Goal: Communication & Community: Ask a question

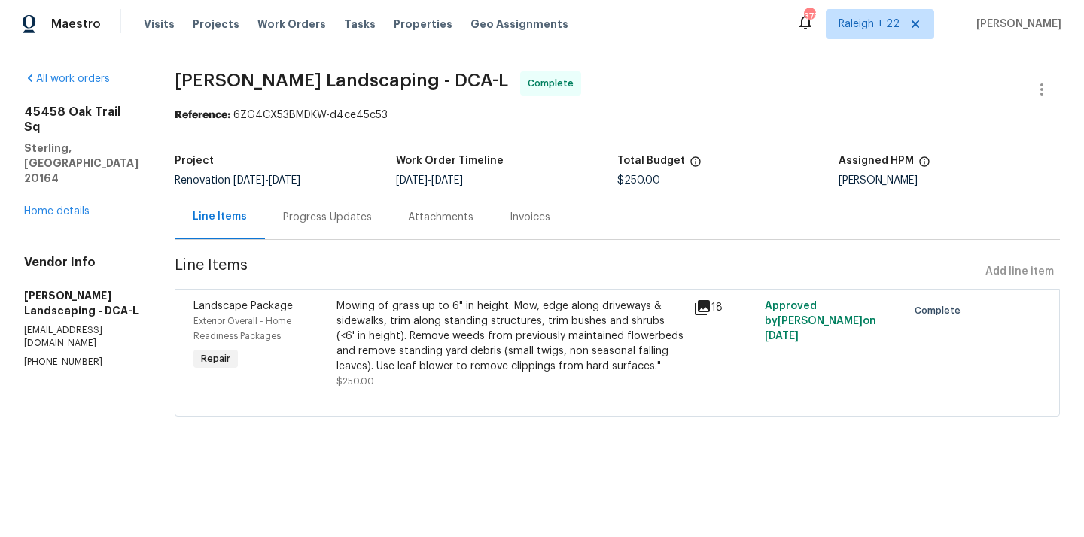
click at [426, 308] on div "Mowing of grass up to 6" in height. Mow, edge along driveways & sidewalks, trim…" at bounding box center [510, 336] width 348 height 75
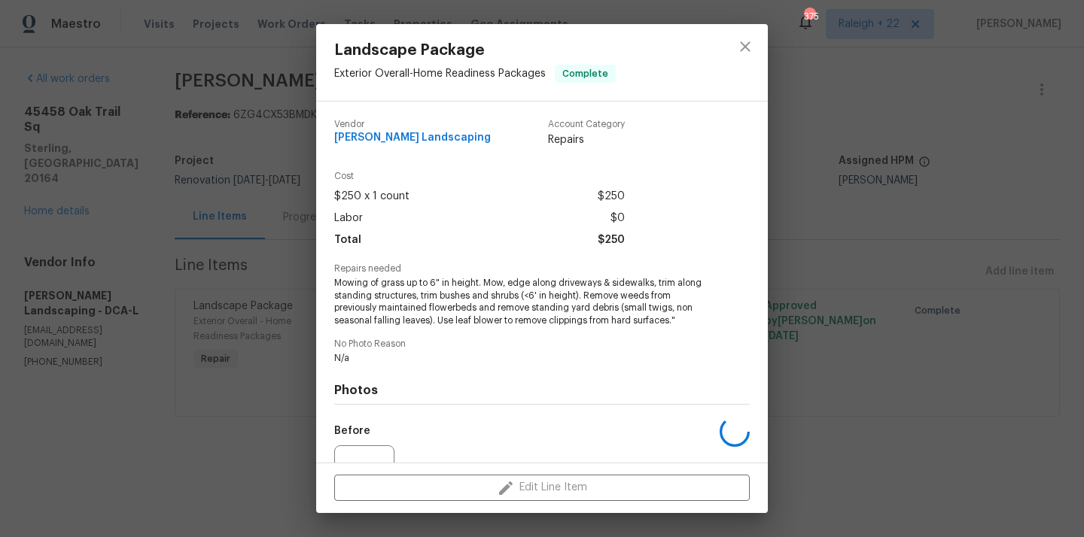
scroll to position [156, 0]
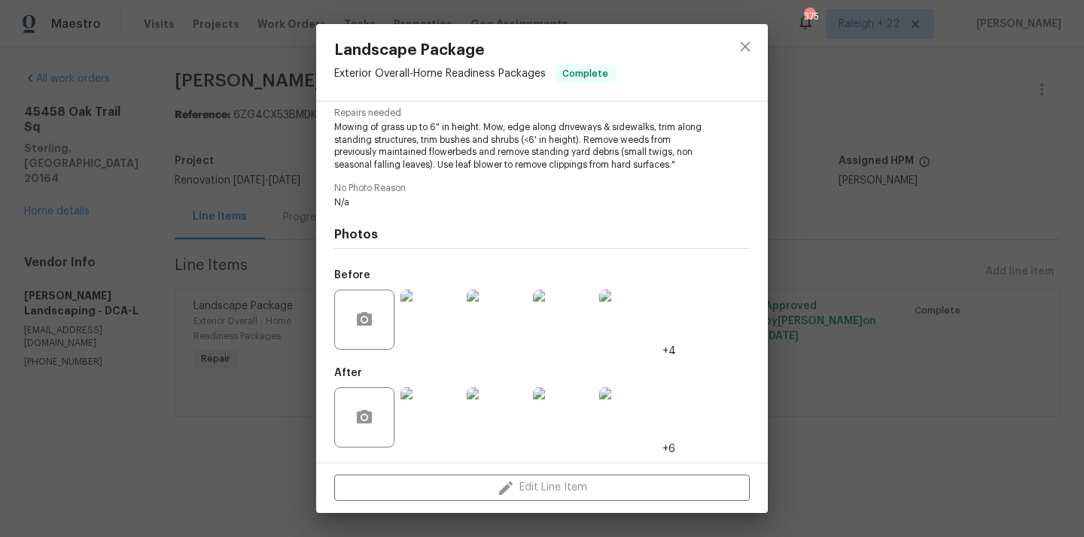
click at [432, 432] on img at bounding box center [430, 418] width 60 height 60
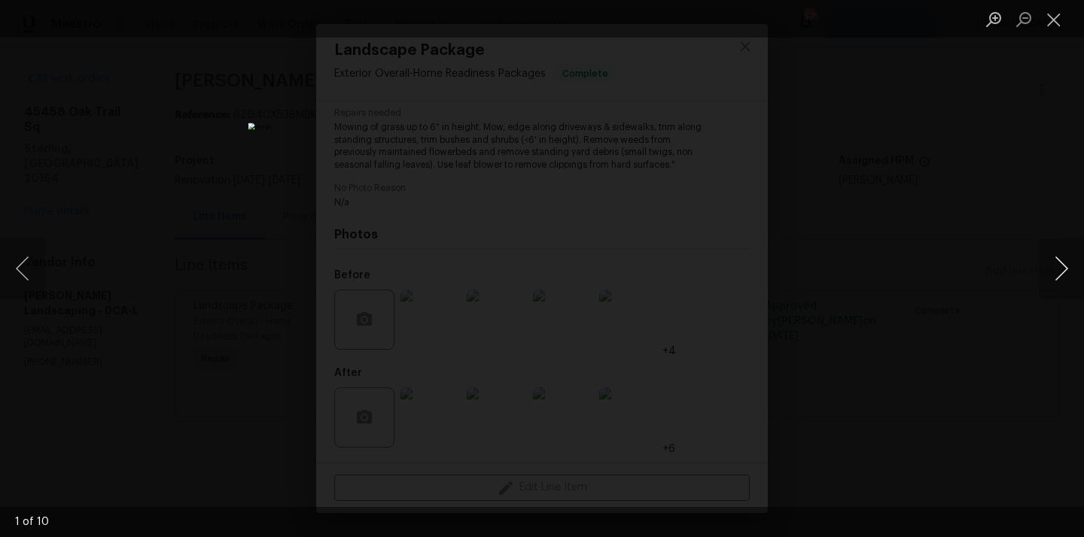
click at [1063, 257] on button "Next image" at bounding box center [1061, 269] width 45 height 60
click at [1062, 257] on button "Next image" at bounding box center [1061, 269] width 45 height 60
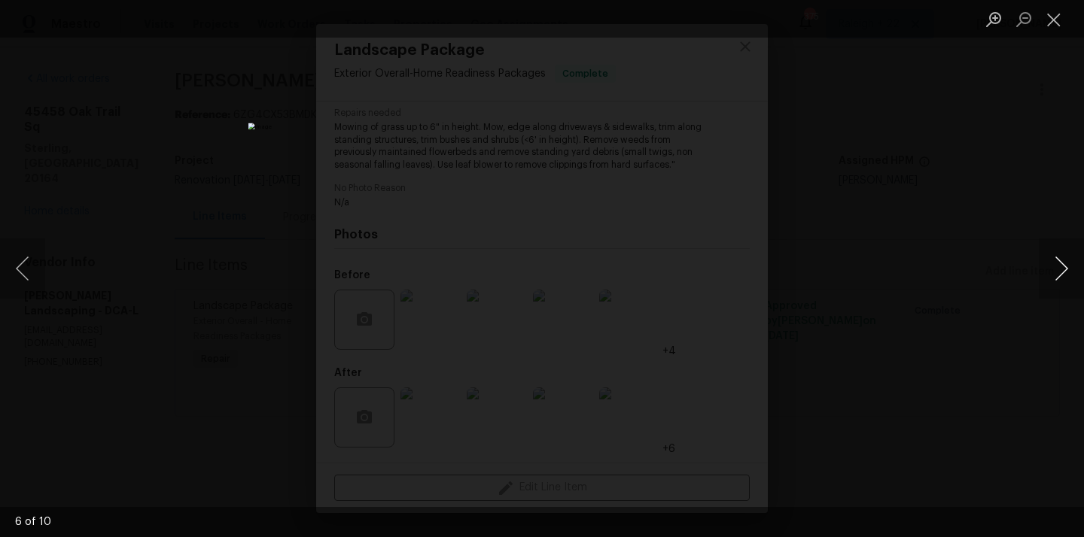
click at [1062, 256] on button "Next image" at bounding box center [1061, 269] width 45 height 60
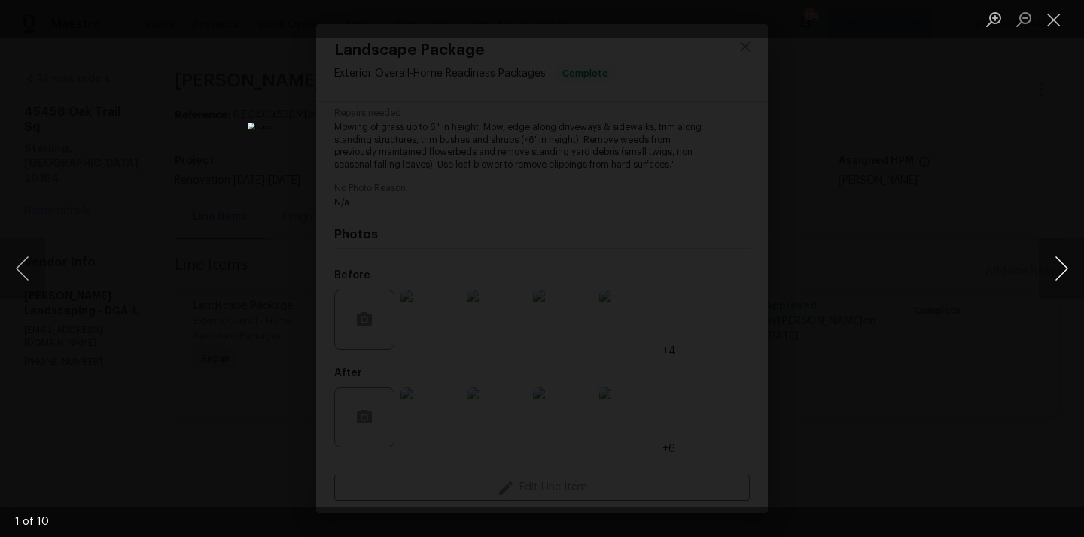
click at [1062, 256] on button "Next image" at bounding box center [1061, 269] width 45 height 60
click at [18, 262] on button "Previous image" at bounding box center [22, 269] width 45 height 60
click at [1057, 274] on button "Next image" at bounding box center [1061, 269] width 45 height 60
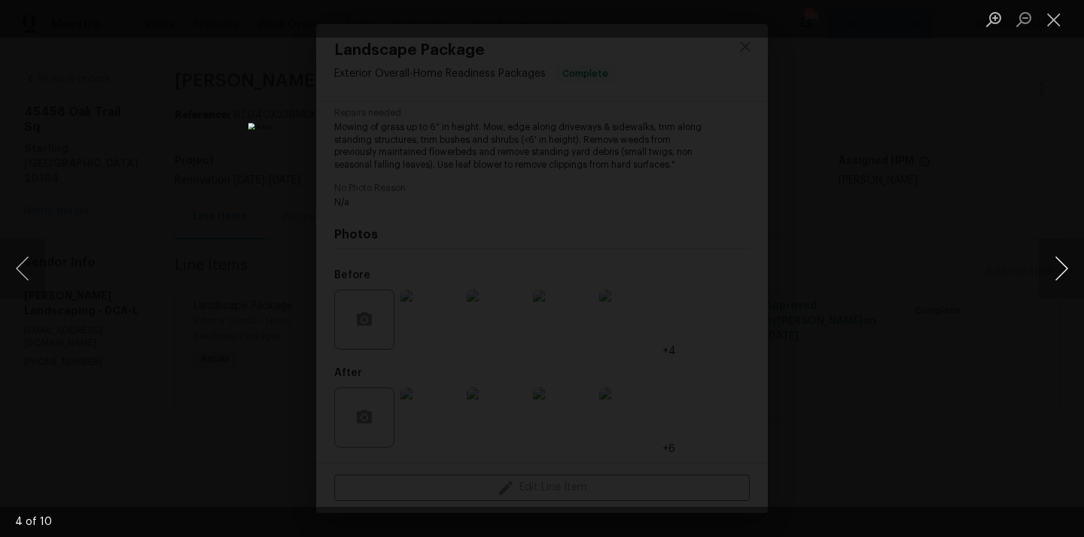
click at [1056, 274] on button "Next image" at bounding box center [1061, 269] width 45 height 60
click at [1059, 263] on button "Next image" at bounding box center [1061, 269] width 45 height 60
click at [1057, 274] on button "Next image" at bounding box center [1061, 269] width 45 height 60
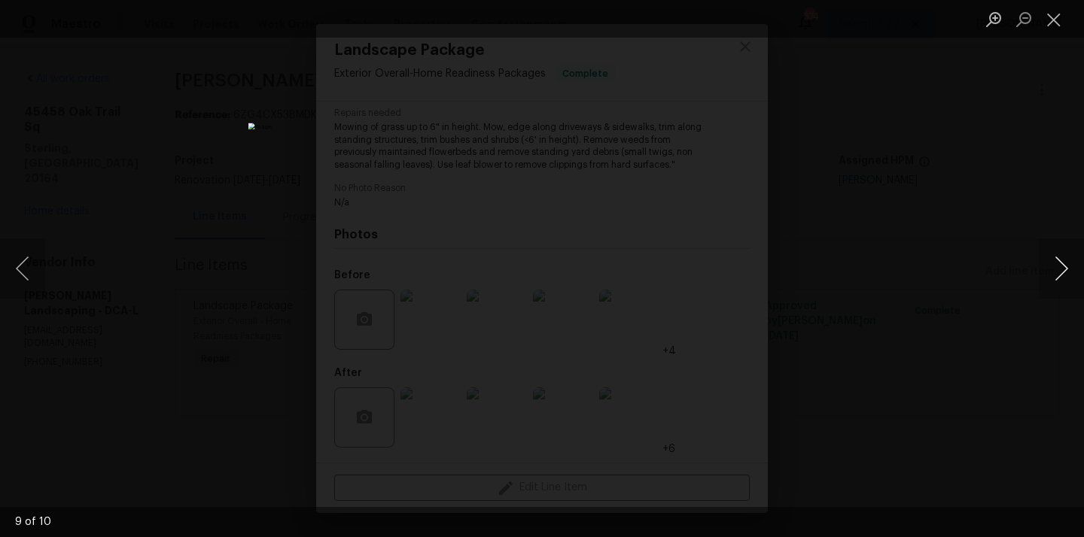
click at [1054, 263] on button "Next image" at bounding box center [1061, 269] width 45 height 60
click at [1052, 15] on button "Close lightbox" at bounding box center [1054, 19] width 30 height 26
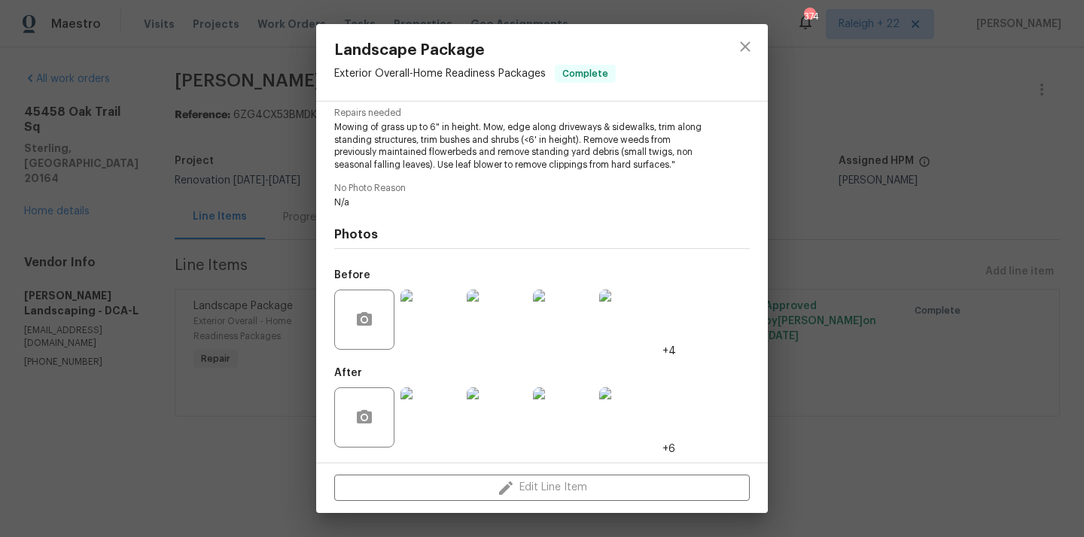
click at [270, 351] on div "Landscape Package Exterior Overall - Home Readiness Packages Complete Vendor Ma…" at bounding box center [542, 268] width 1084 height 537
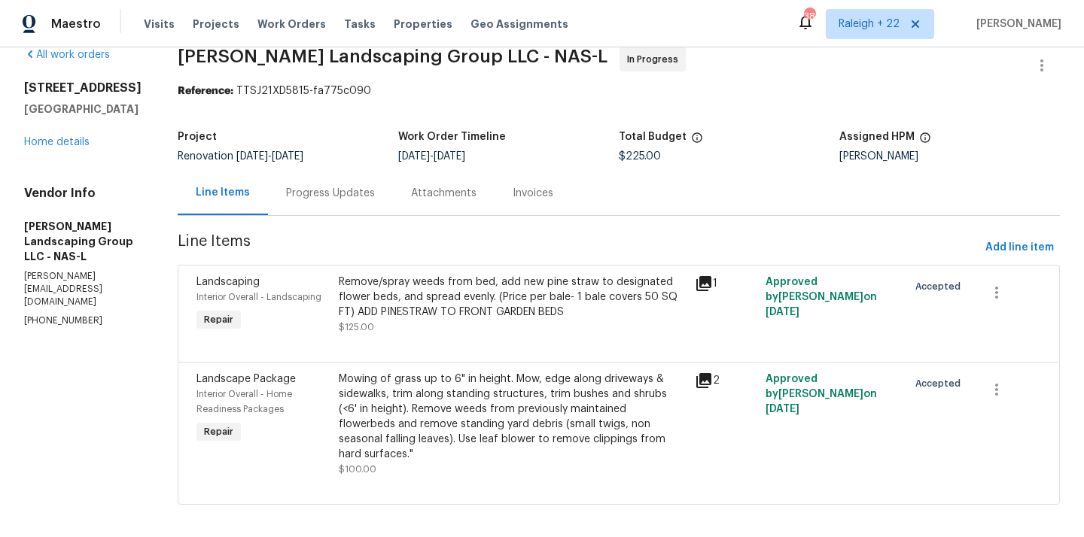
scroll to position [35, 0]
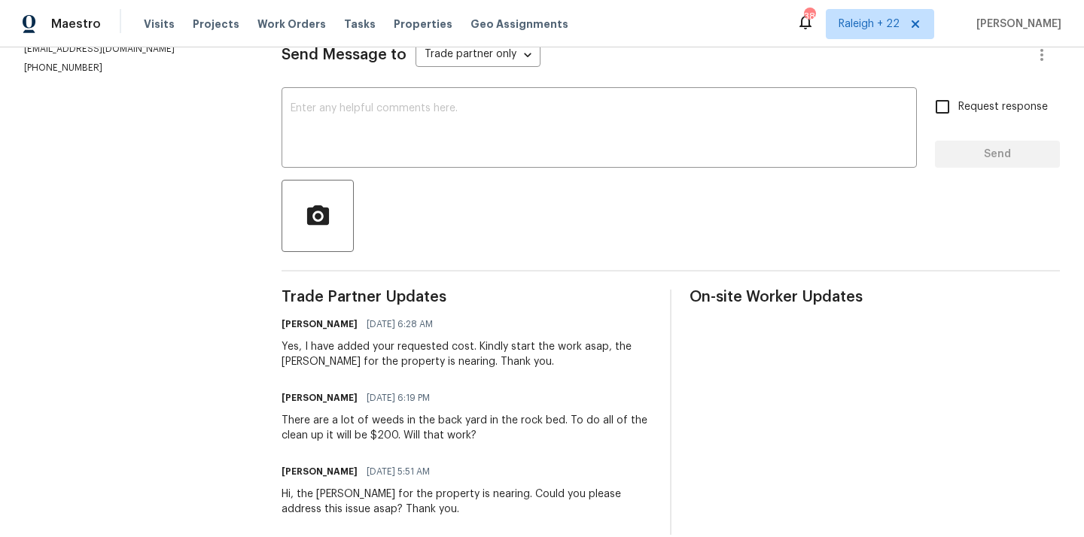
scroll to position [106, 0]
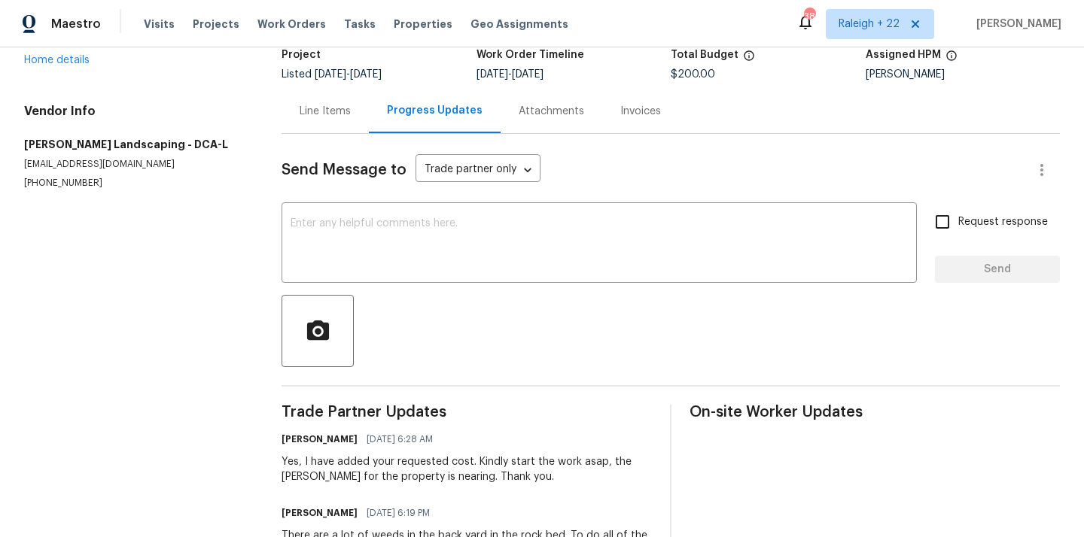
click at [351, 113] on div "Line Items" at bounding box center [325, 111] width 51 height 15
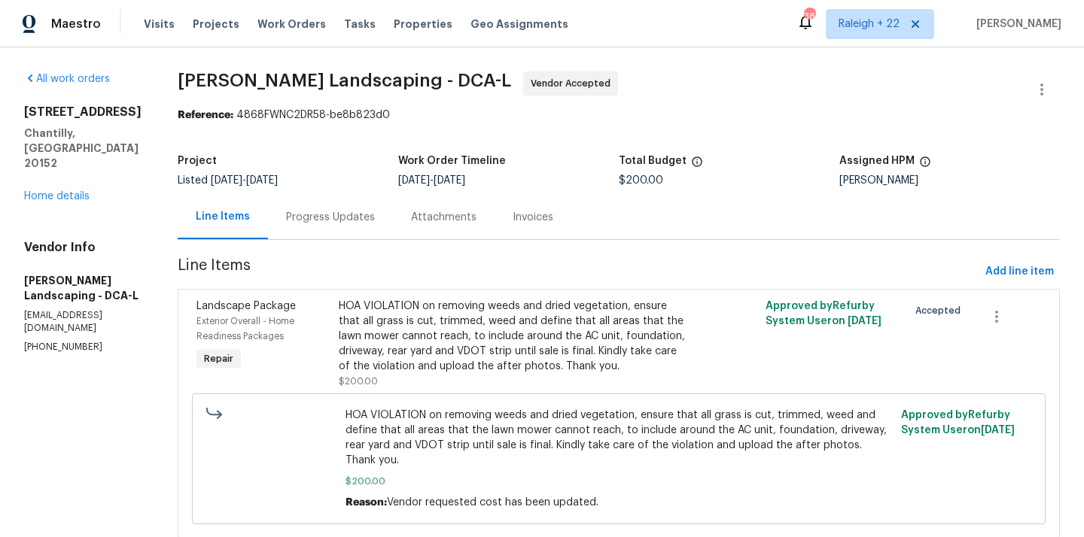
scroll to position [59, 0]
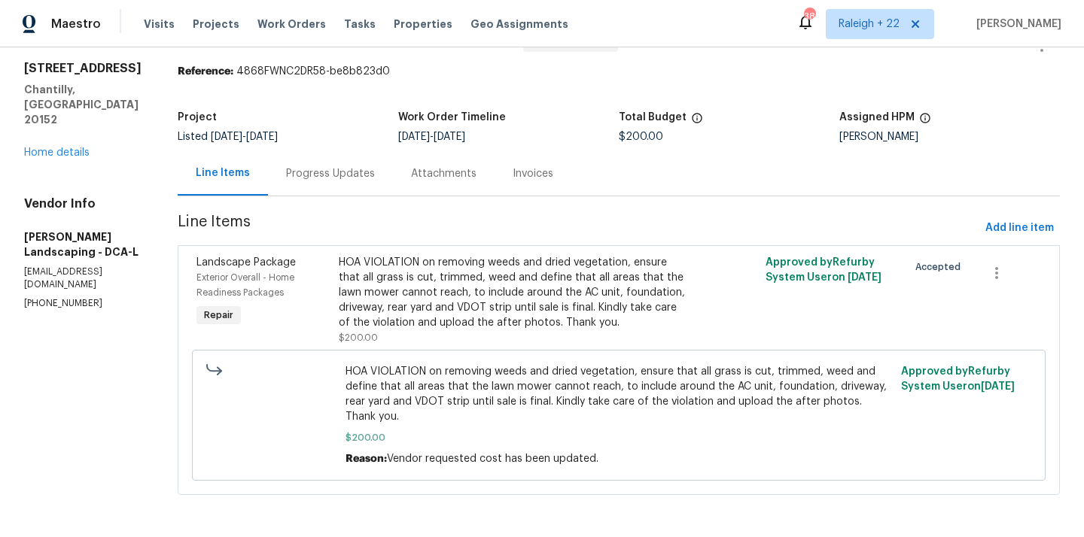
click at [428, 280] on div "HOA VIOLATION on removing weeds and dried vegetation, ensure that all grass is …" at bounding box center [512, 292] width 347 height 75
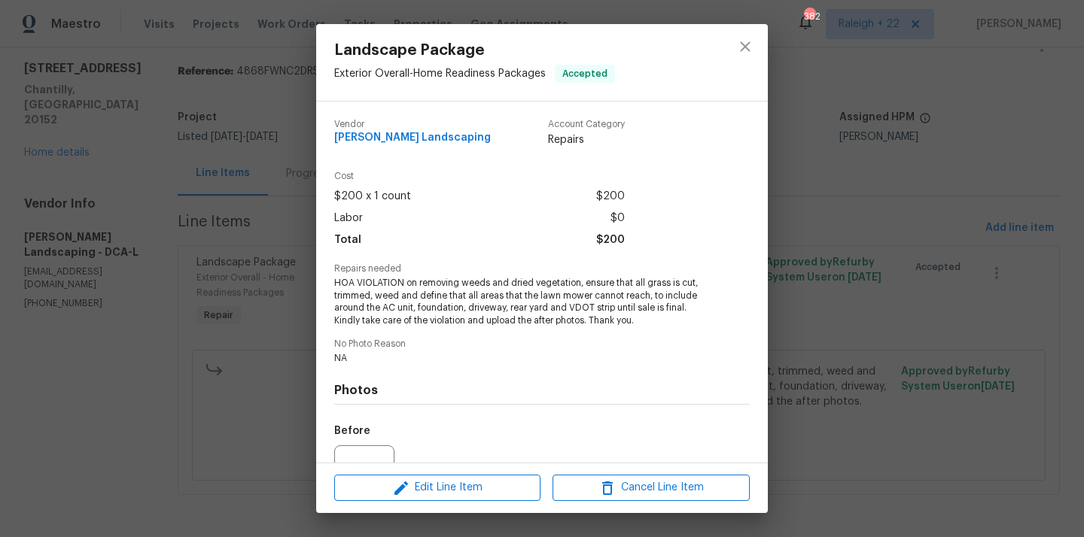
scroll to position [156, 0]
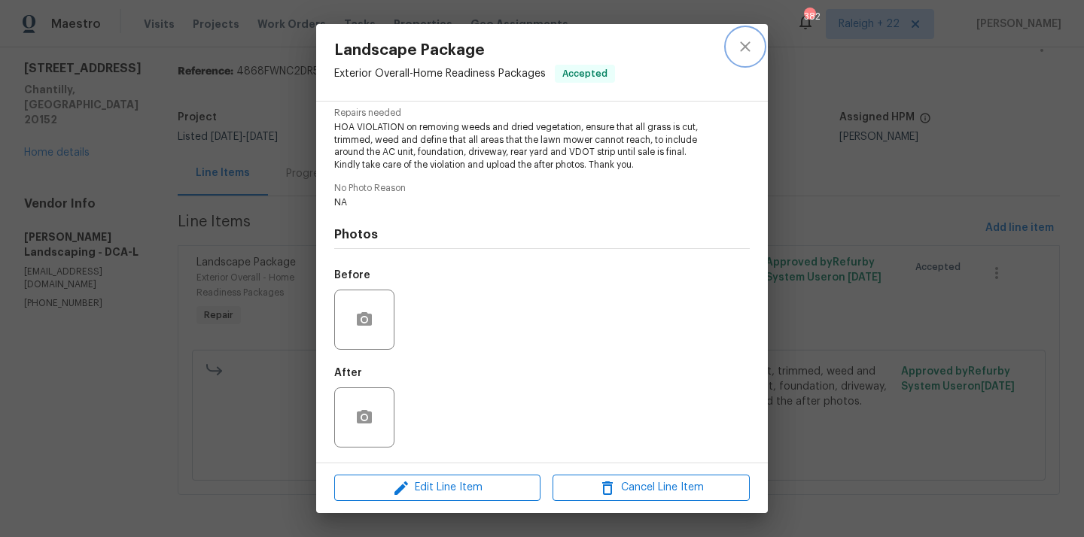
click at [741, 46] on icon "close" at bounding box center [745, 47] width 18 height 18
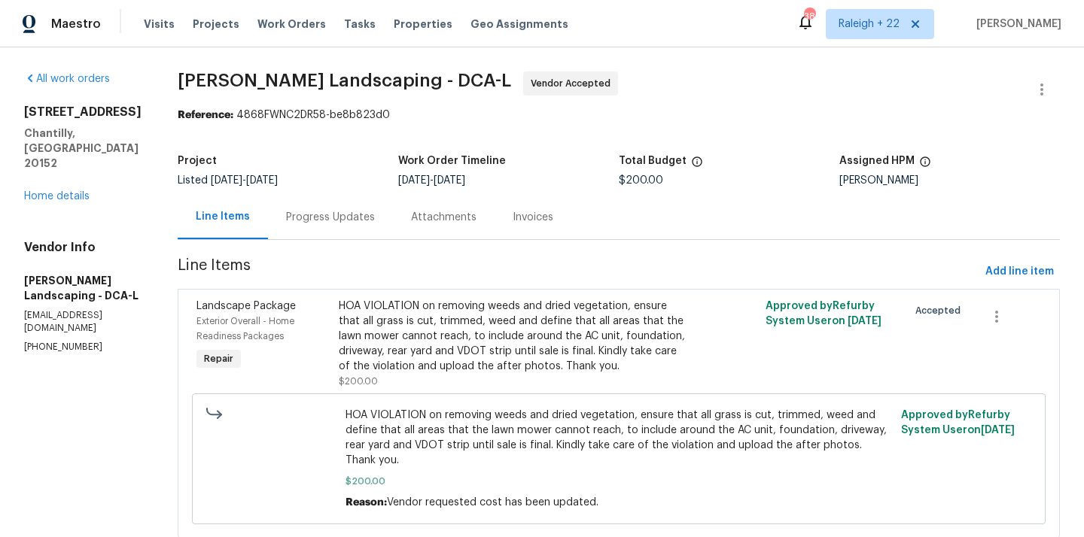
scroll to position [6, 0]
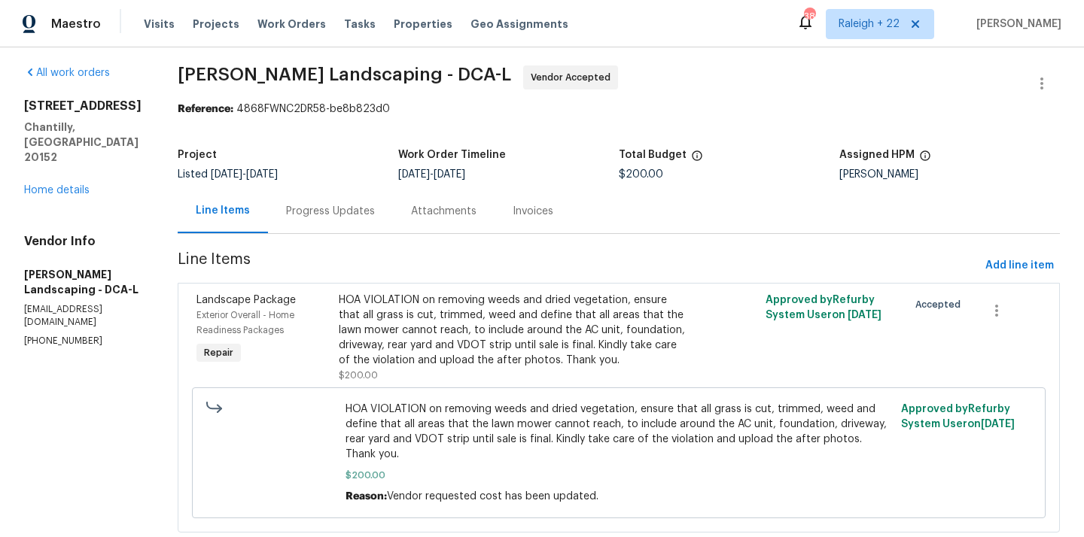
click at [490, 362] on div "HOA VIOLATION on removing weeds and dried vegetation, ensure that all grass is …" at bounding box center [512, 330] width 347 height 75
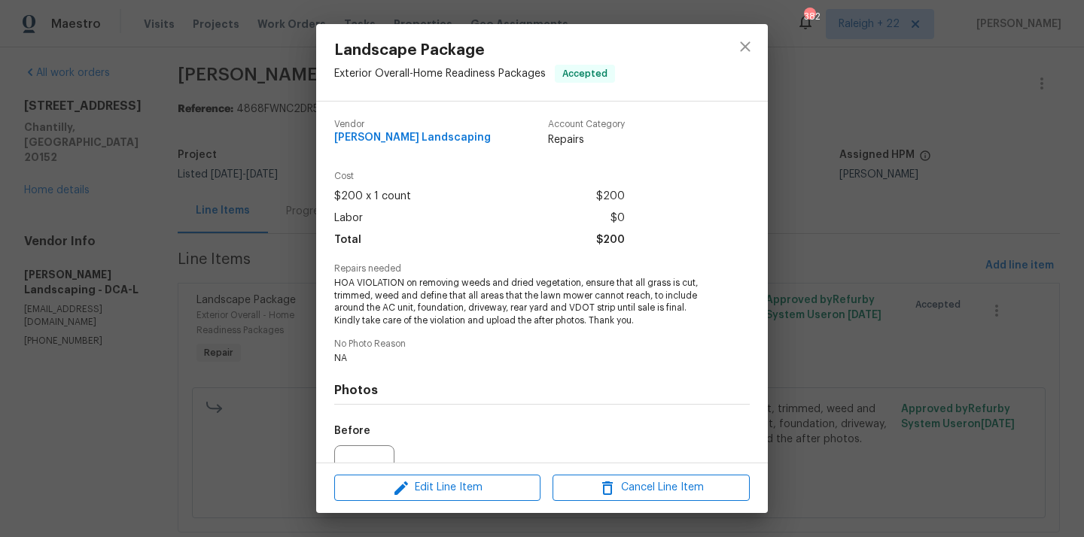
scroll to position [156, 0]
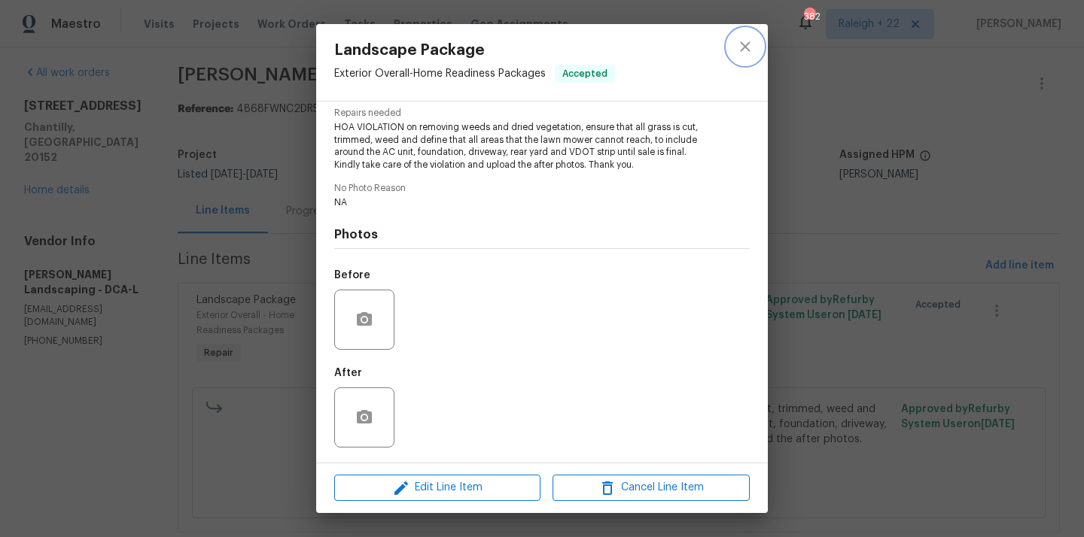
click at [738, 47] on icon "close" at bounding box center [745, 47] width 18 height 18
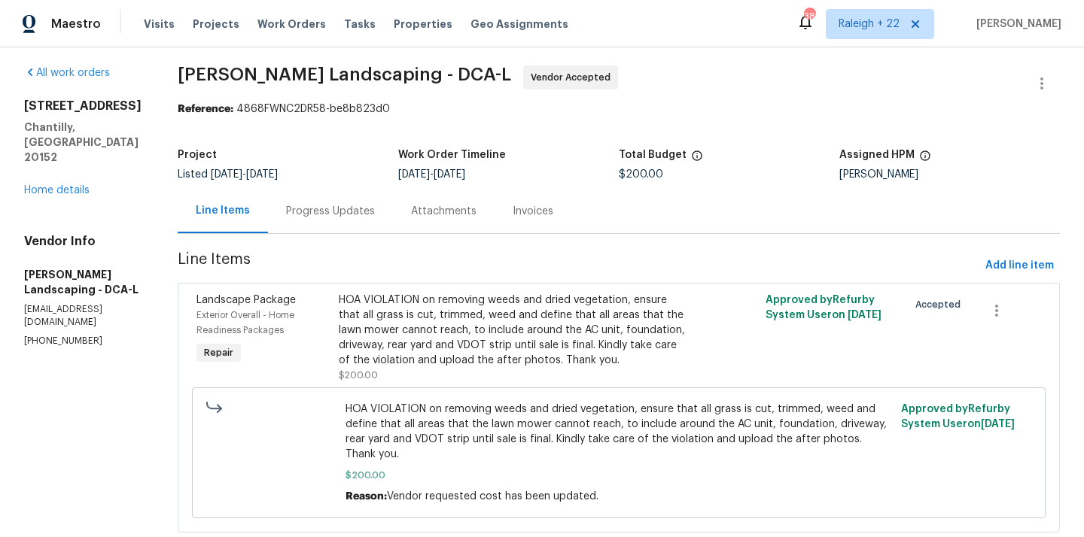
click at [354, 190] on div "Progress Updates" at bounding box center [330, 211] width 125 height 44
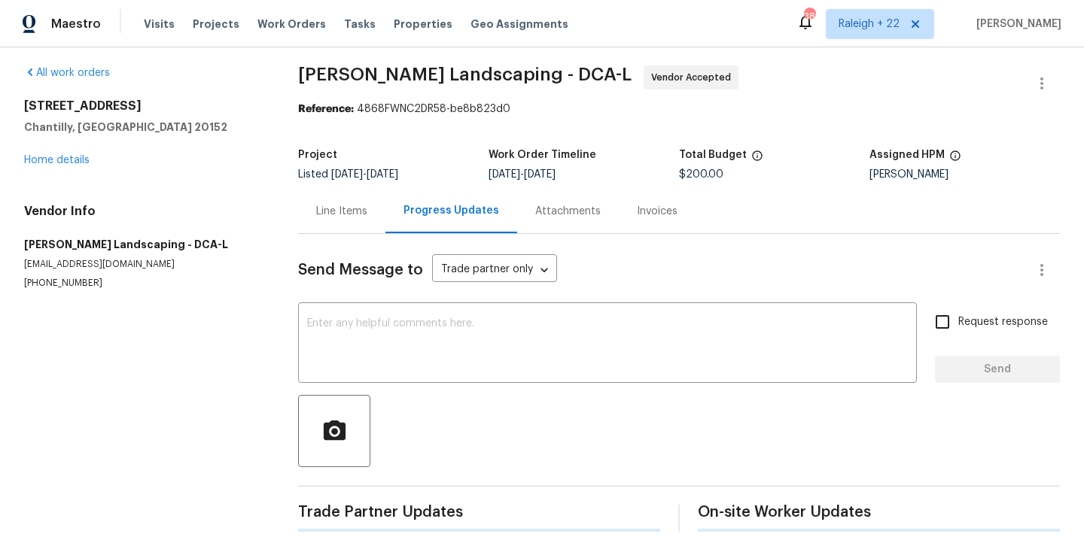
click at [354, 230] on div "Line Items" at bounding box center [341, 211] width 87 height 44
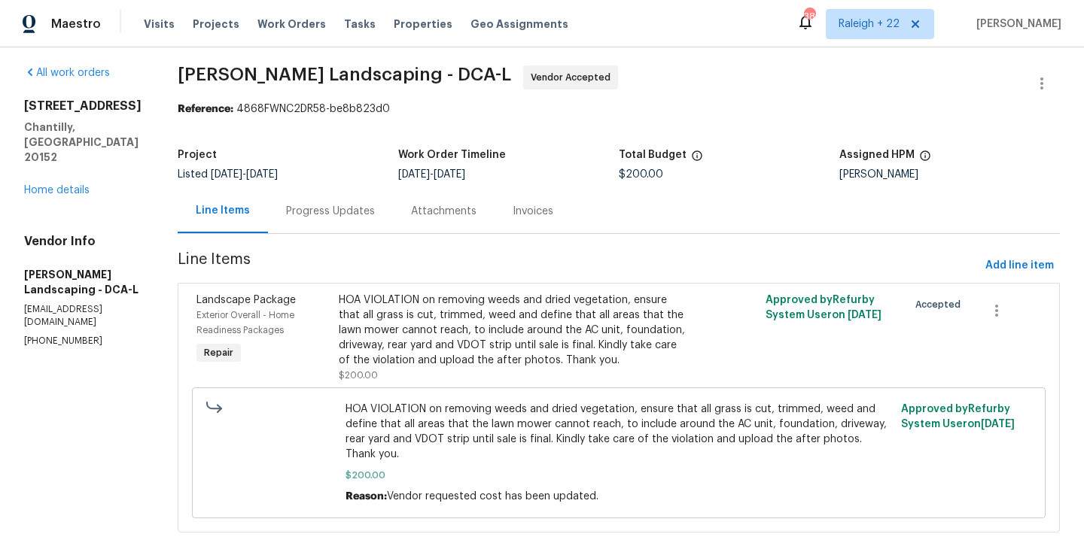
click at [349, 207] on div "Progress Updates" at bounding box center [330, 211] width 89 height 15
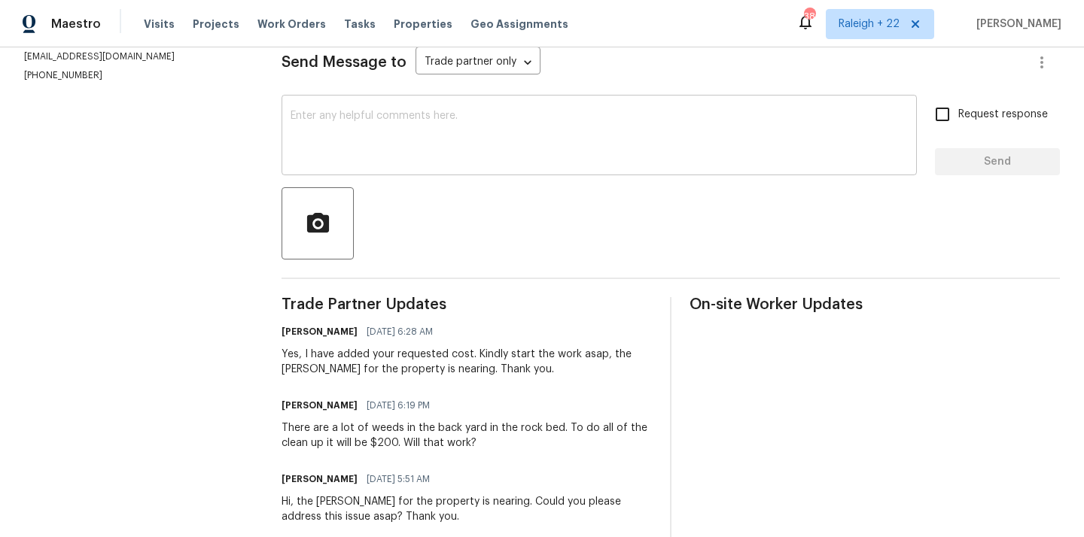
scroll to position [243, 0]
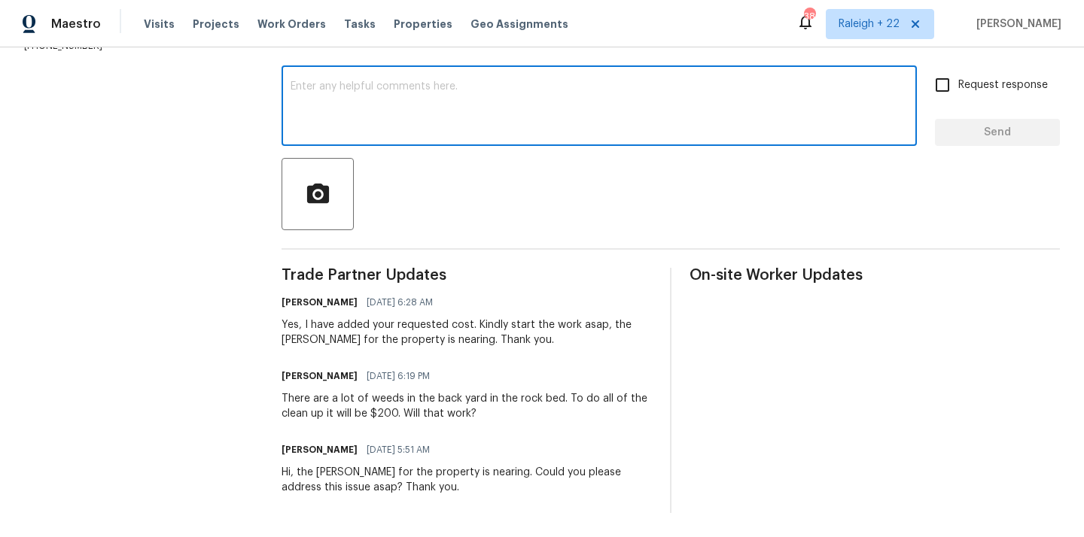
click at [351, 116] on textarea at bounding box center [599, 107] width 617 height 53
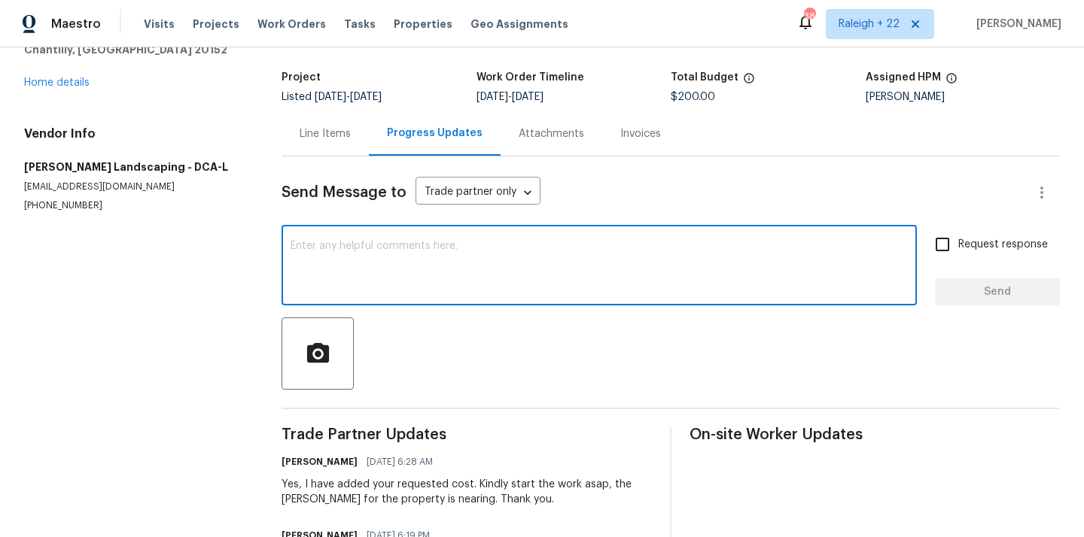
scroll to position [0, 0]
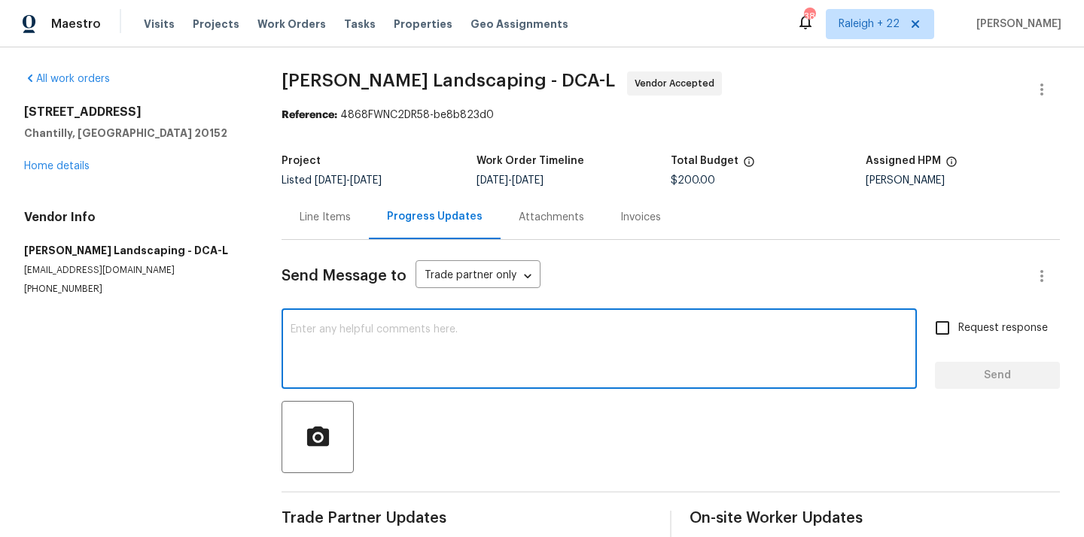
click at [369, 218] on div "Line Items" at bounding box center [324, 217] width 87 height 44
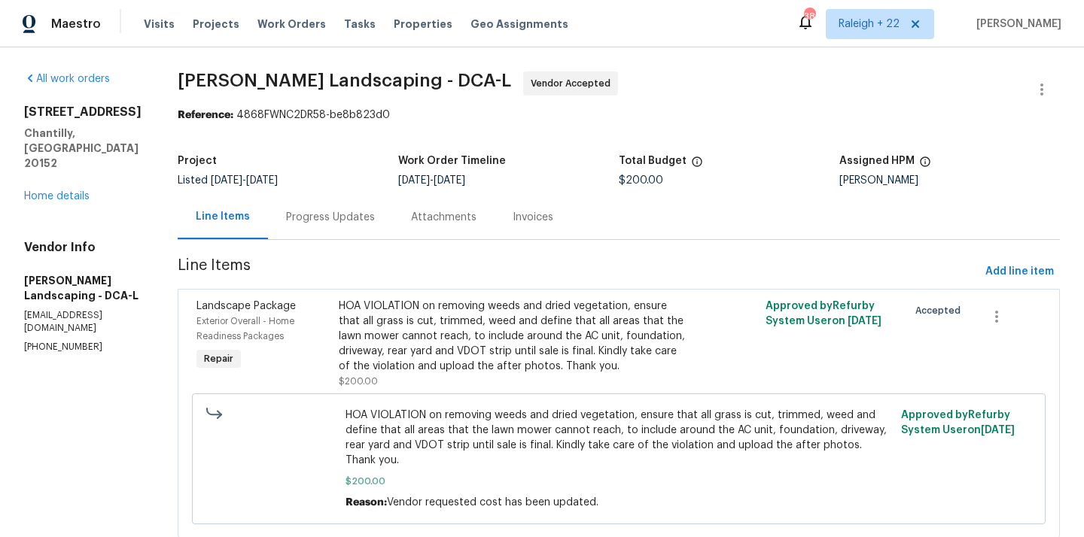
click at [357, 218] on div "Progress Updates" at bounding box center [330, 217] width 89 height 15
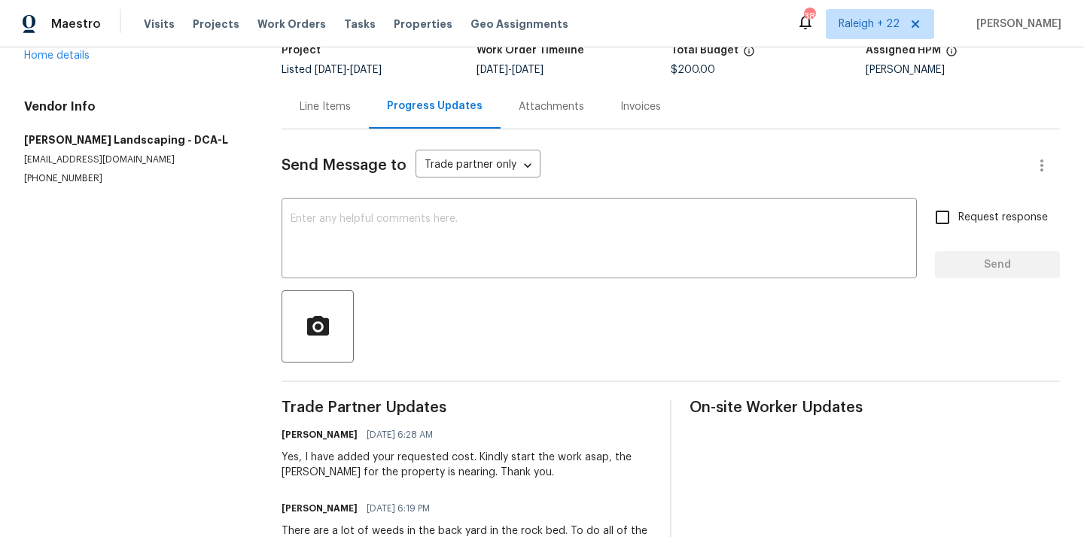
scroll to position [76, 0]
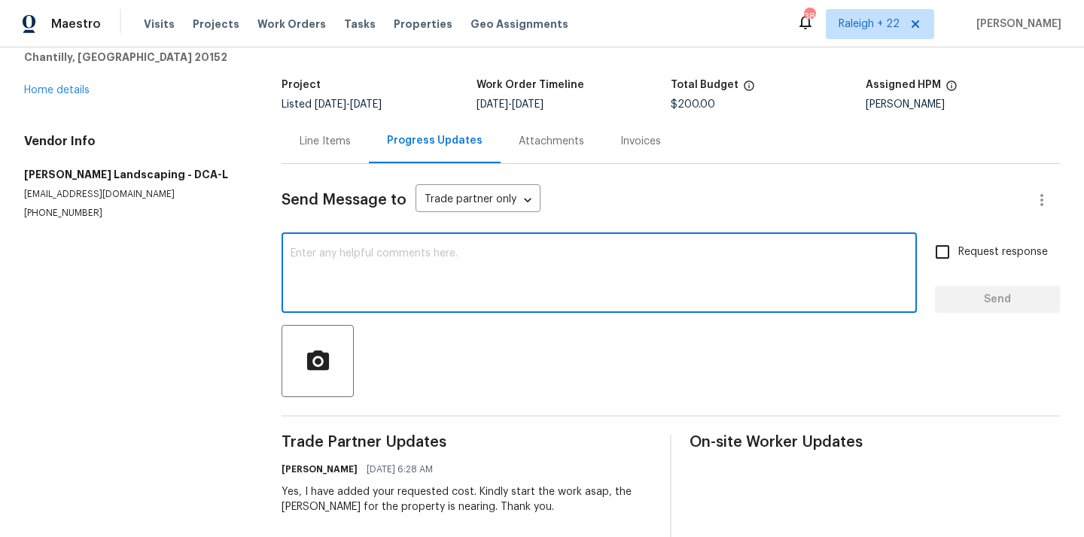
click at [372, 257] on textarea at bounding box center [599, 274] width 617 height 53
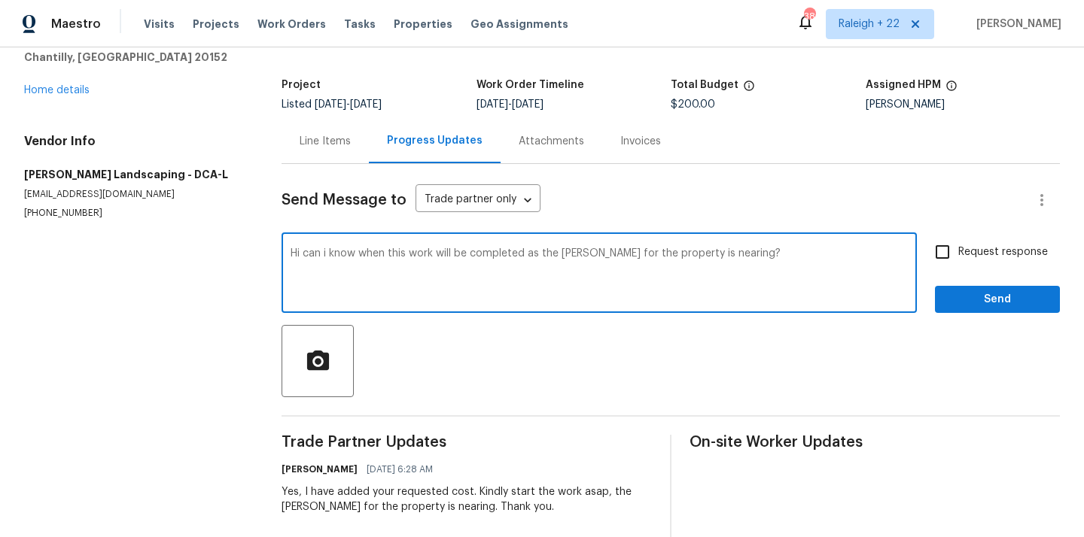
type textarea "Hi can i know when this work will be completed as the COE for the property is n…"
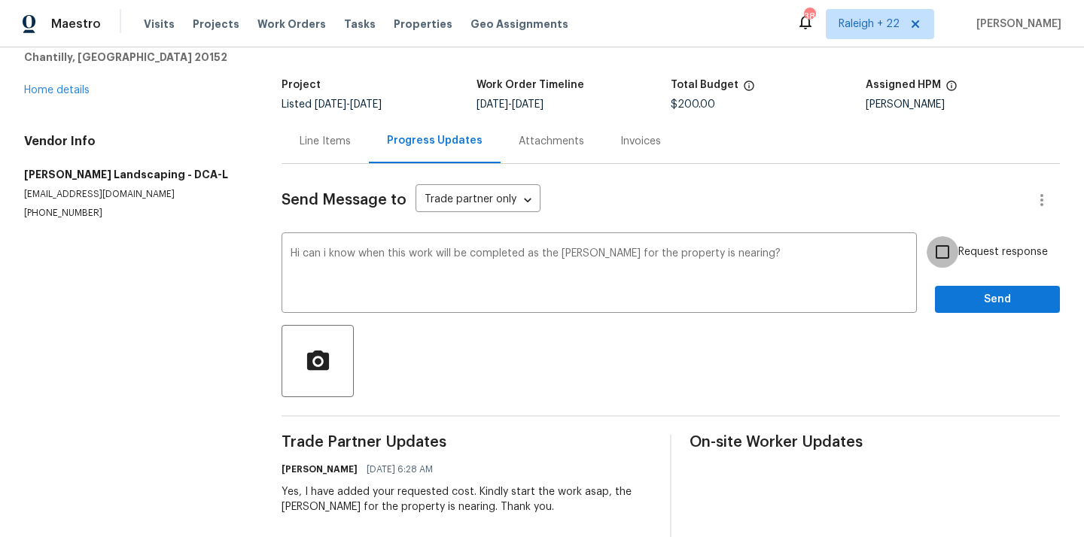
click at [948, 254] on input "Request response" at bounding box center [942, 252] width 32 height 32
checkbox input "true"
click at [960, 297] on span "Send" at bounding box center [997, 300] width 101 height 19
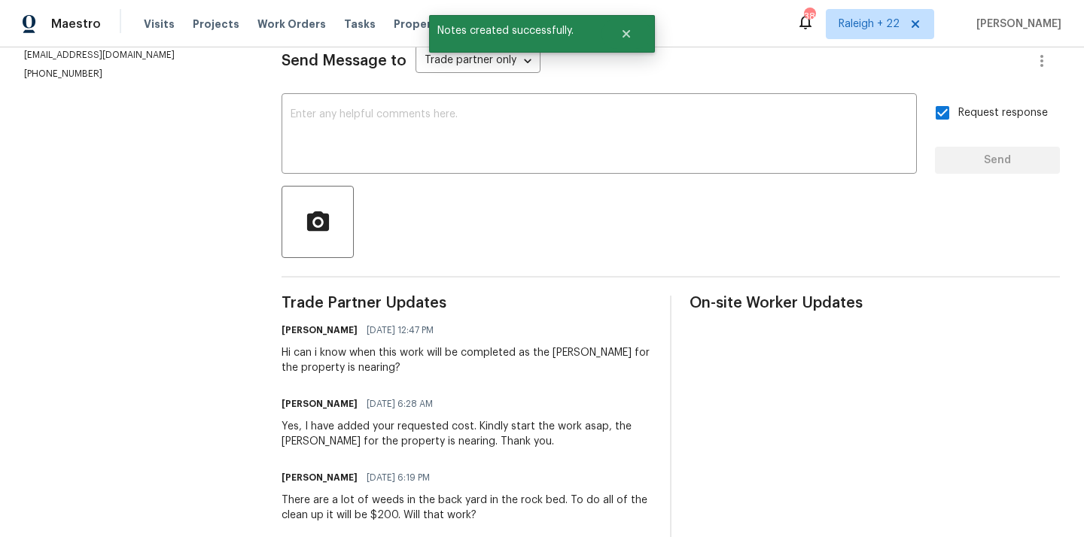
scroll to position [317, 0]
